Goal: Transaction & Acquisition: Subscribe to service/newsletter

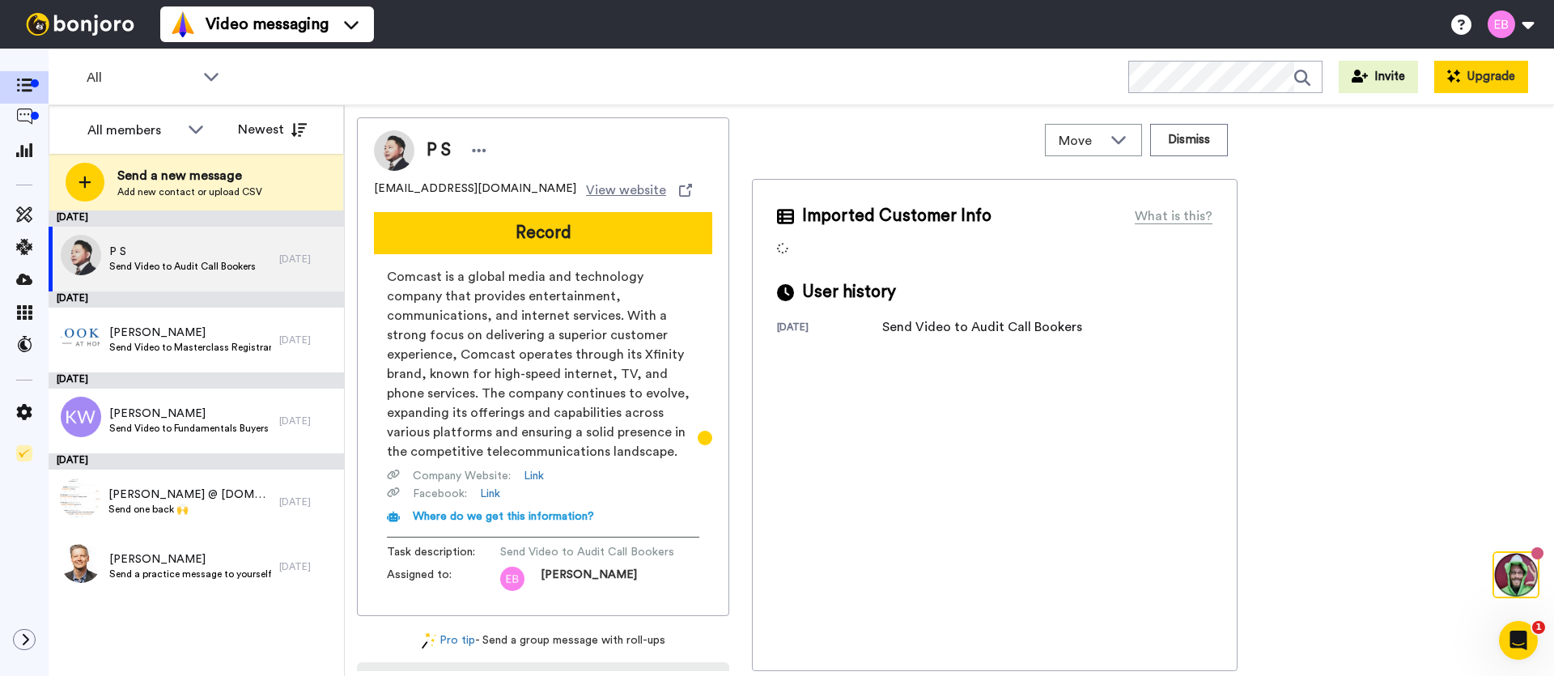
click at [1476, 83] on button "Upgrade" at bounding box center [1481, 77] width 94 height 32
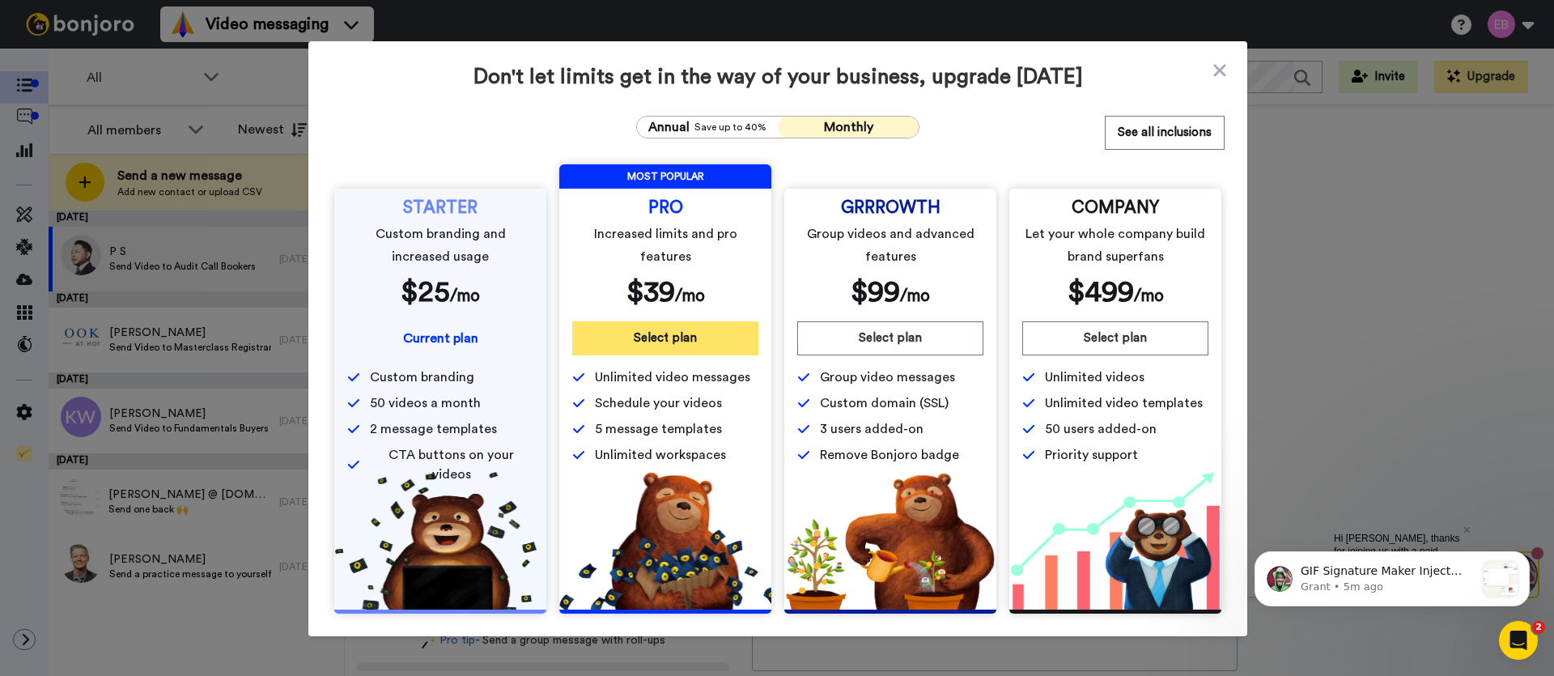
click at [694, 338] on button "Select plan" at bounding box center [665, 338] width 186 height 34
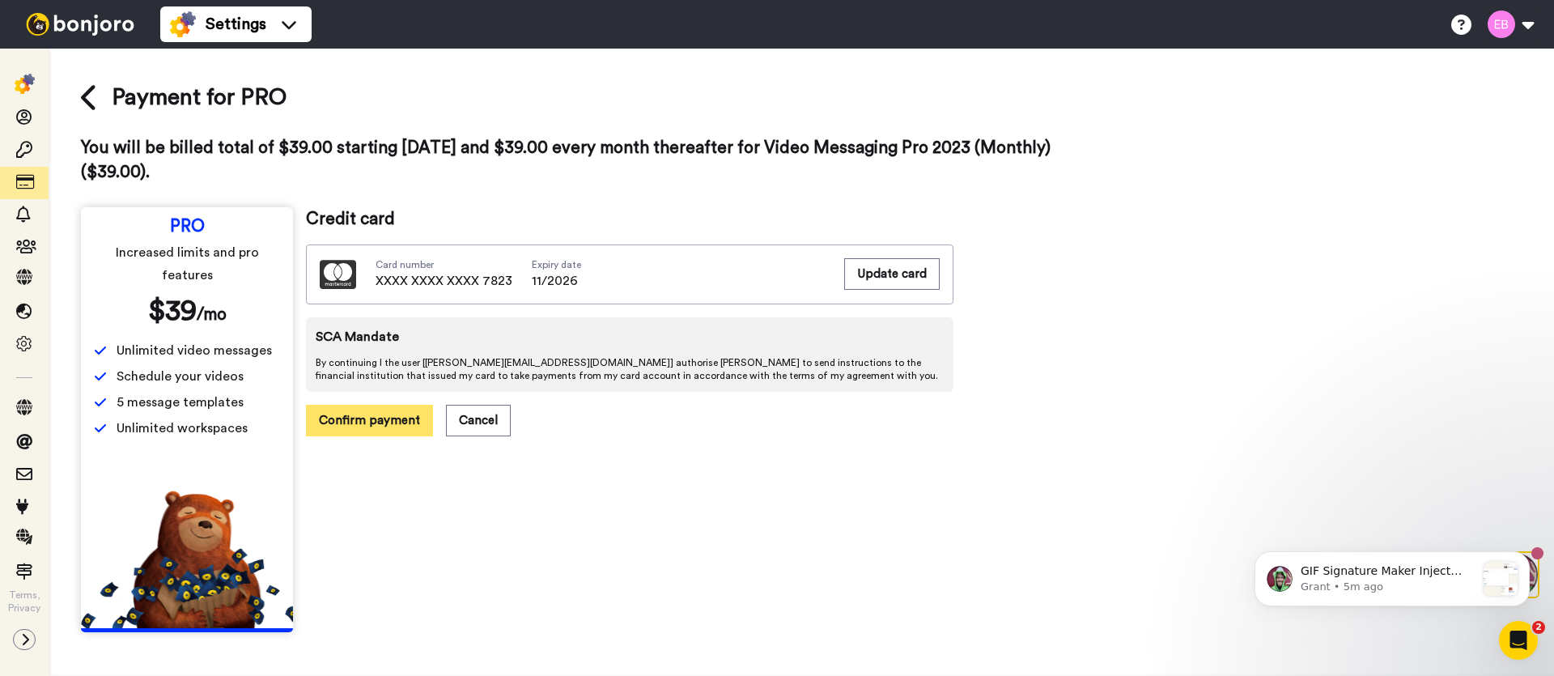
click at [393, 414] on button "Confirm payment" at bounding box center [369, 421] width 127 height 32
